Goal: Navigation & Orientation: Find specific page/section

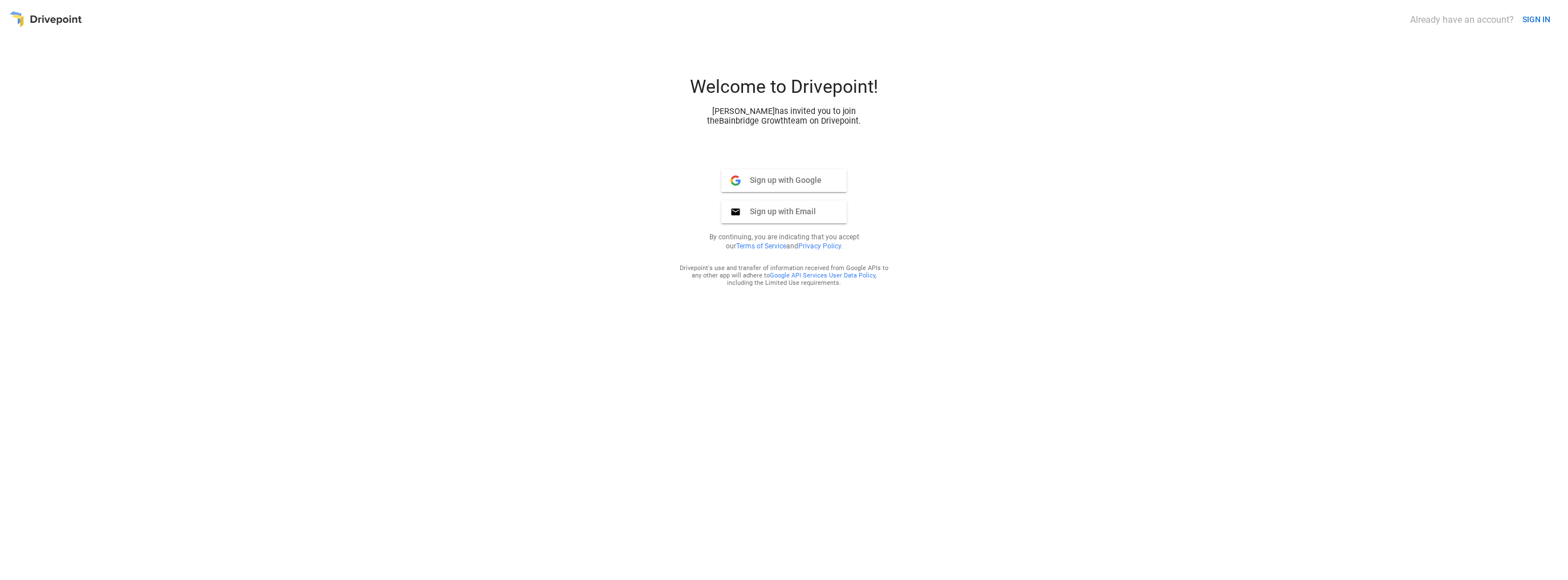
click at [1532, 14] on button "SIGN IN" at bounding box center [1537, 19] width 37 height 21
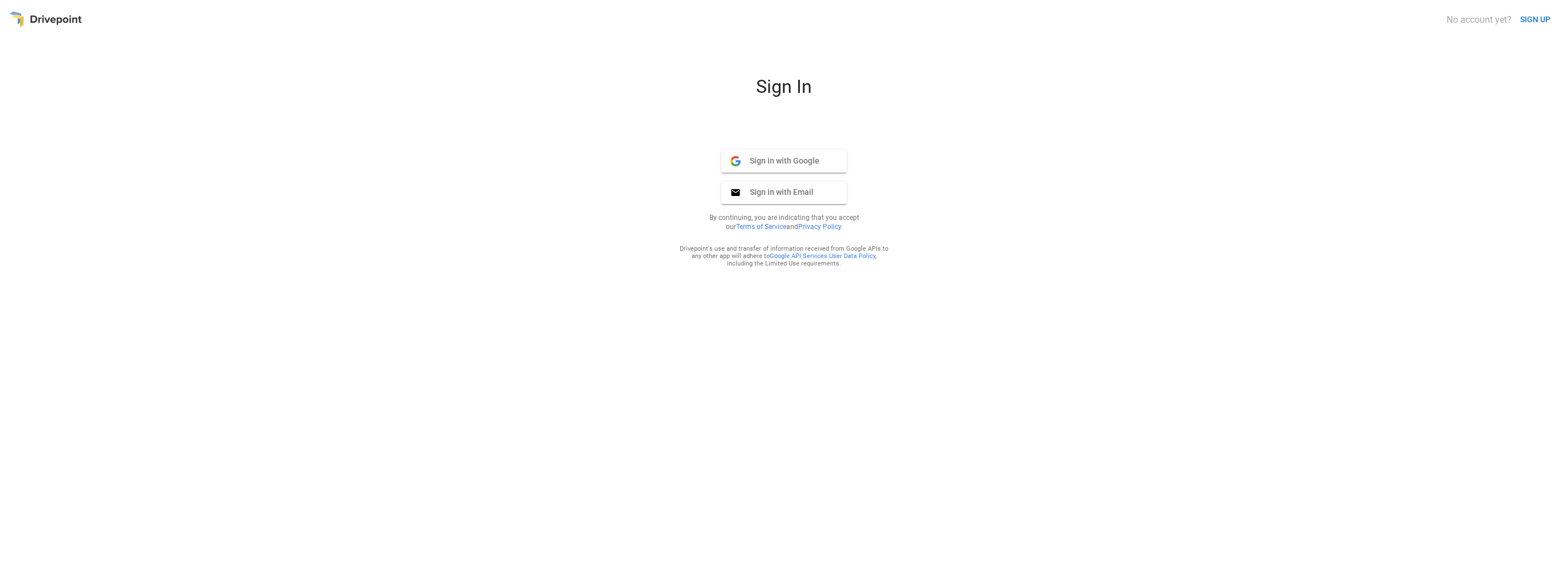
click at [779, 159] on span "Sign in with Google" at bounding box center [781, 161] width 79 height 10
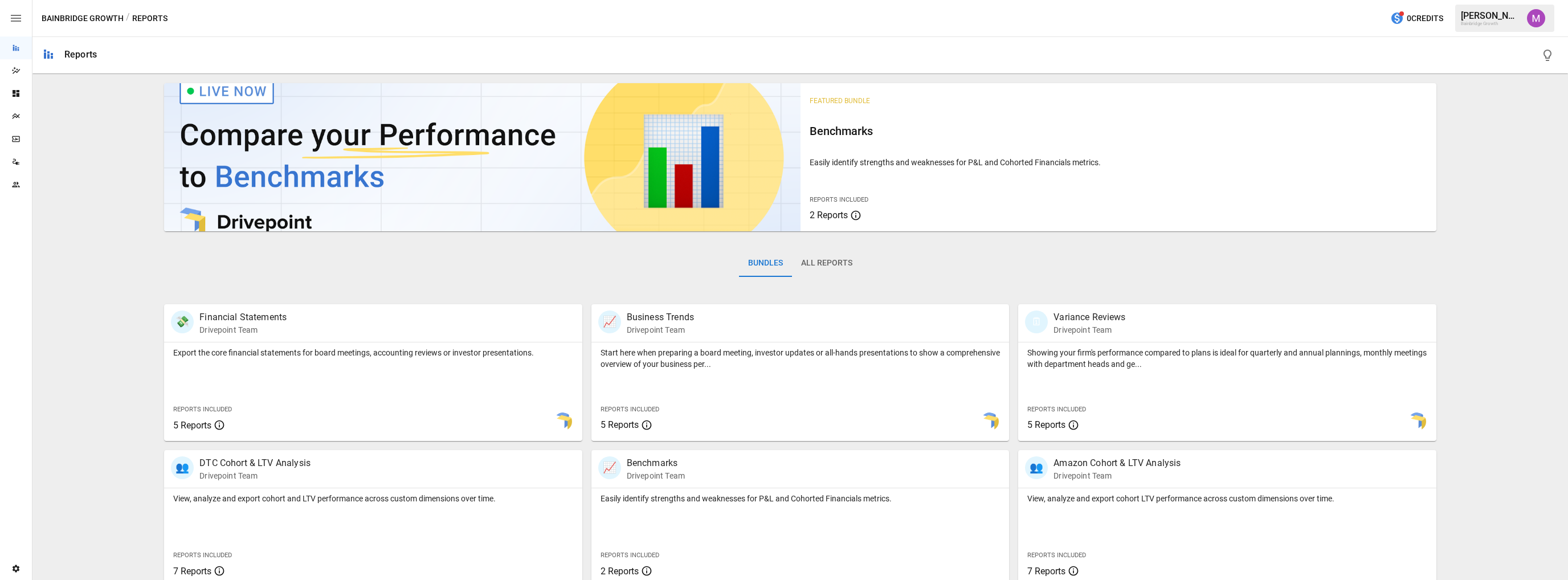
click at [1539, 27] on img "Umer Muhammed" at bounding box center [1536, 18] width 18 height 18
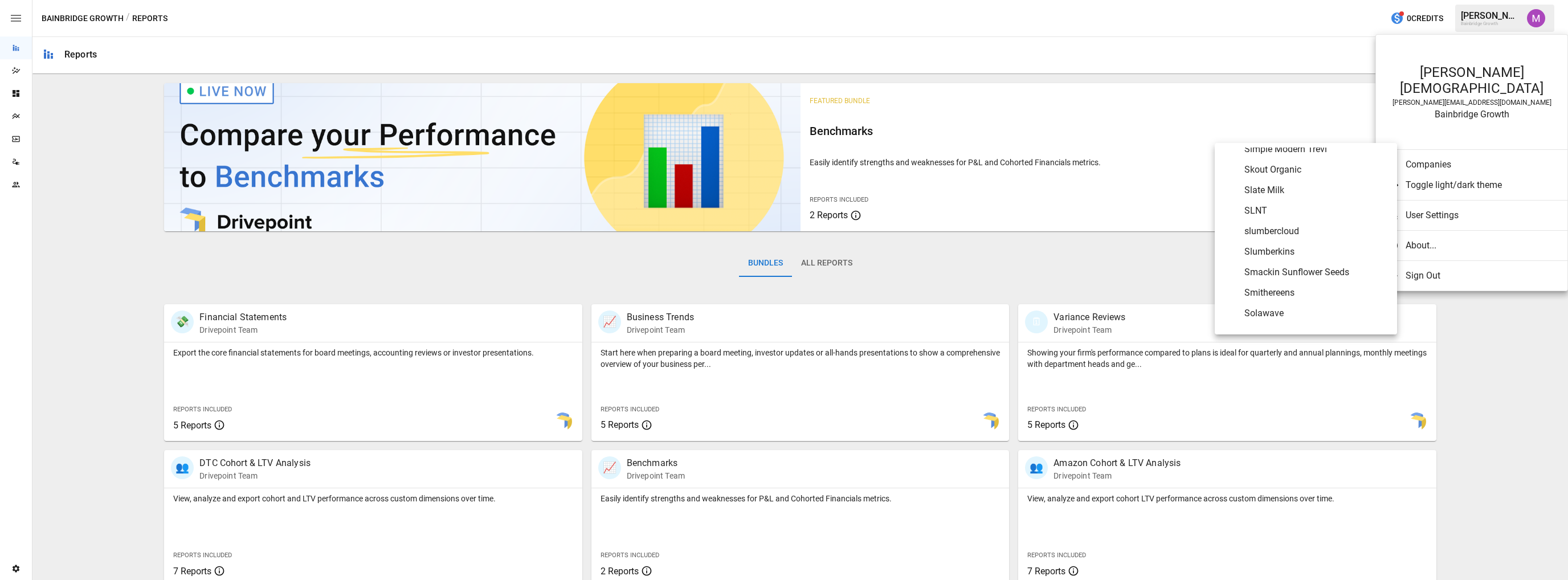
scroll to position [4997, 0]
click at [1301, 205] on span "slumbercloud" at bounding box center [1316, 209] width 144 height 14
